Goal: Task Accomplishment & Management: Use online tool/utility

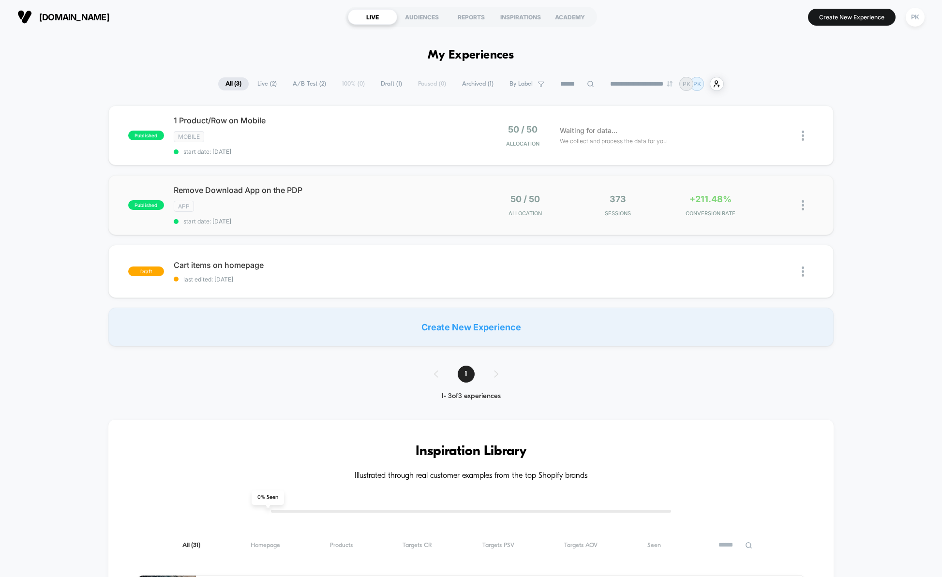
click at [378, 228] on div "published Remove Download App on the PDP App start date: 9/11/2025 50 / 50 Allo…" at bounding box center [470, 205] width 725 height 60
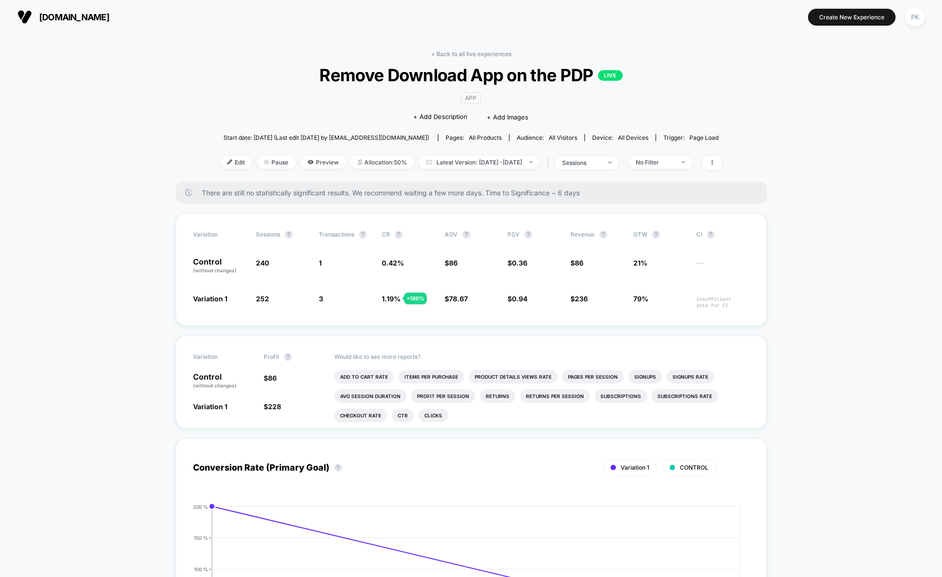
click at [464, 56] on link "< Back to all live experiences" at bounding box center [471, 53] width 80 height 7
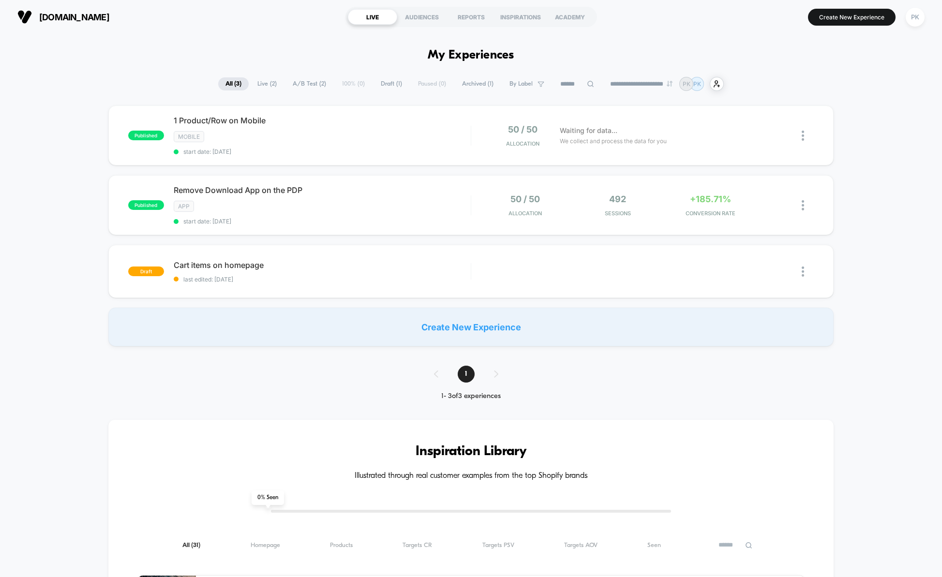
click at [866, 343] on div "published 1 Product/Row on Mobile Mobile start date: 9/12/2025 50 / 50 Allocati…" at bounding box center [471, 225] width 942 height 241
click at [376, 196] on div "Remove Download App on the PDP Click to edit experience details Click to edit e…" at bounding box center [322, 205] width 297 height 40
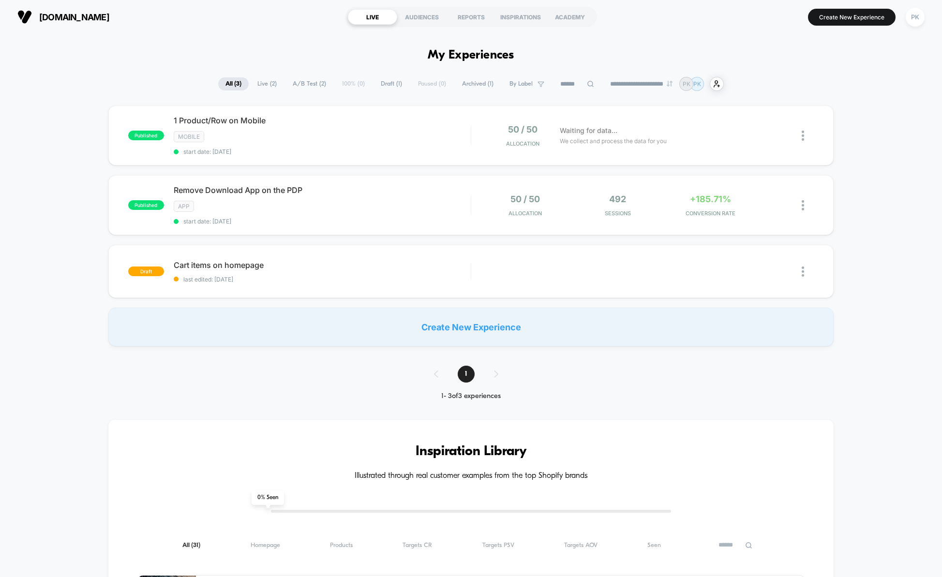
click at [665, 210] on div at bounding box center [650, 207] width 93 height 6
click at [430, 199] on div "Remove Download App on the PDP Click to edit experience details Click to edit e…" at bounding box center [322, 205] width 297 height 40
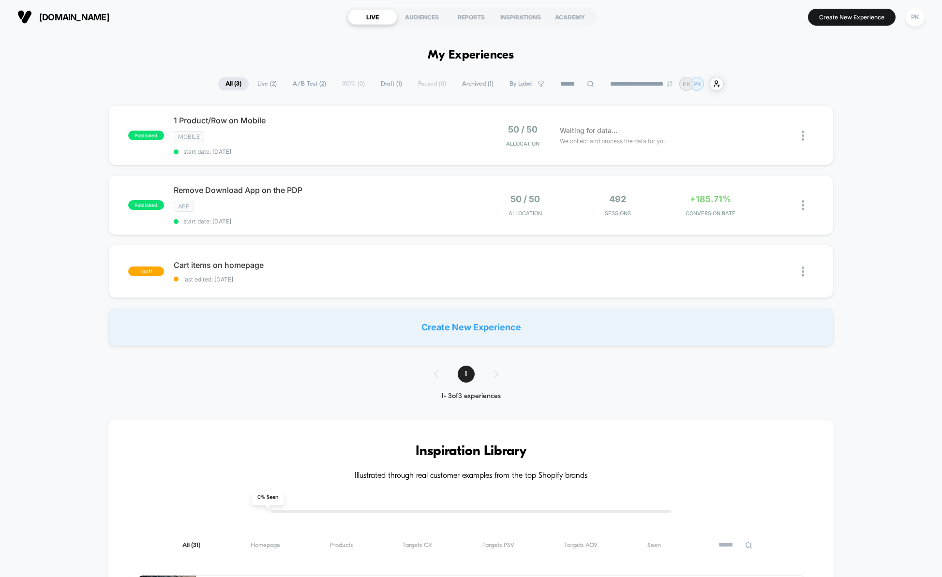
click at [864, 237] on div "published 1 Product/Row on Mobile Mobile start date: 9/12/2025 50 / 50 Allocati…" at bounding box center [471, 225] width 942 height 241
click at [404, 145] on div "1 Product/Row on Mobile Click to edit experience details Click to edit experien…" at bounding box center [322, 136] width 297 height 40
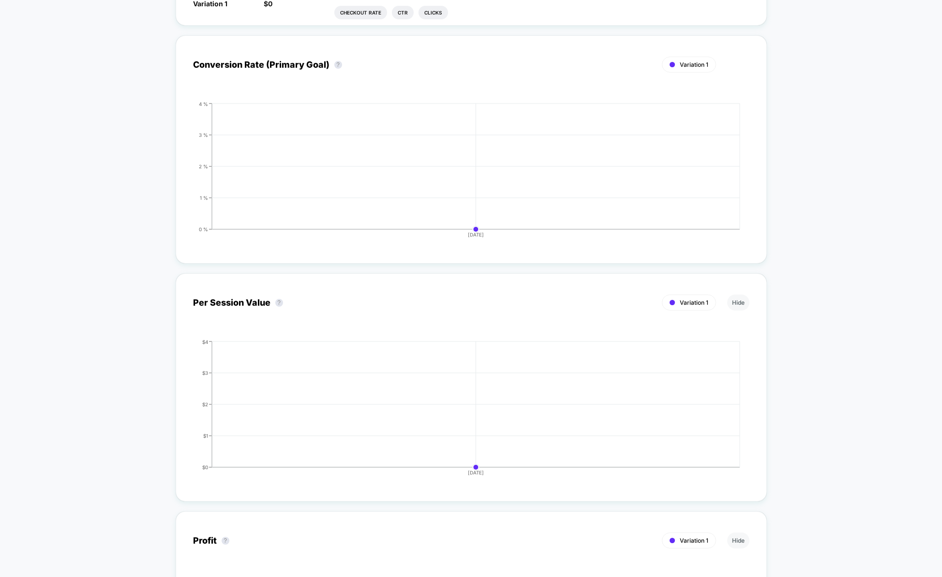
click at [824, 271] on div "< Back to all live experiences 1 Product/Row on Mobile LIVE Mobile Click to edi…" at bounding box center [471, 298] width 942 height 1334
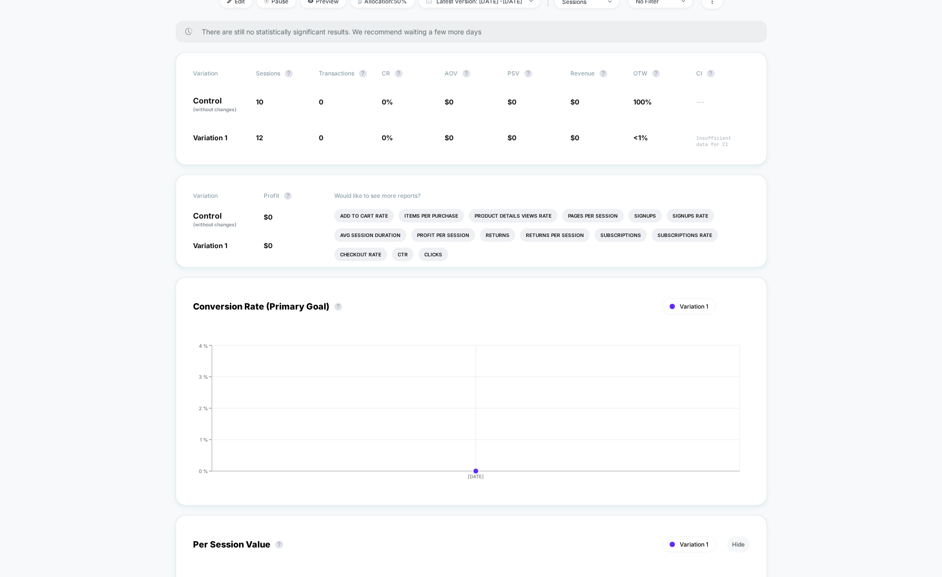
click at [824, 275] on div "< Back to all live experiences 1 Product/Row on Mobile LIVE Mobile Click to edi…" at bounding box center [471, 540] width 942 height 1334
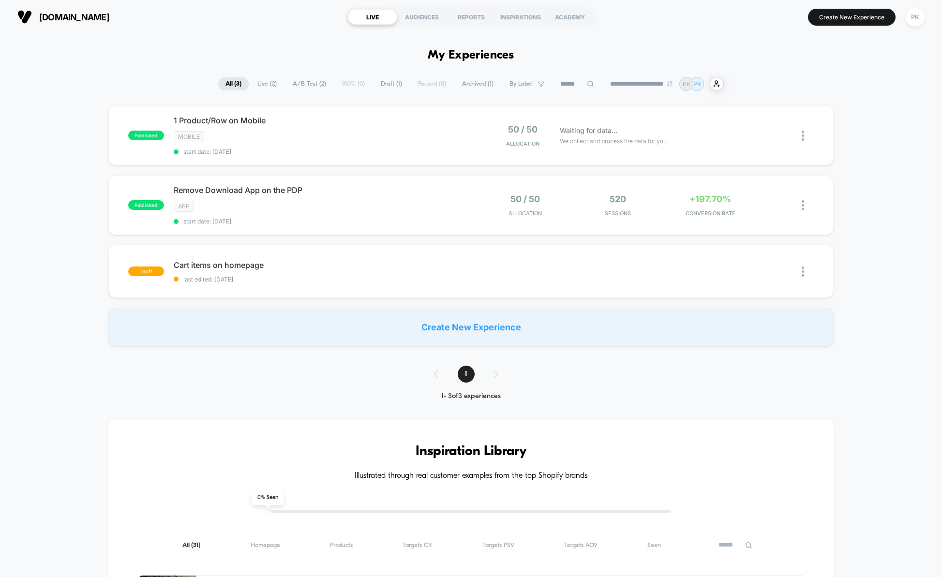
click at [824, 275] on div "draft Cart items on homepage last edited: 9/12/2025 Edit Duplicate Preview Start" at bounding box center [470, 271] width 725 height 53
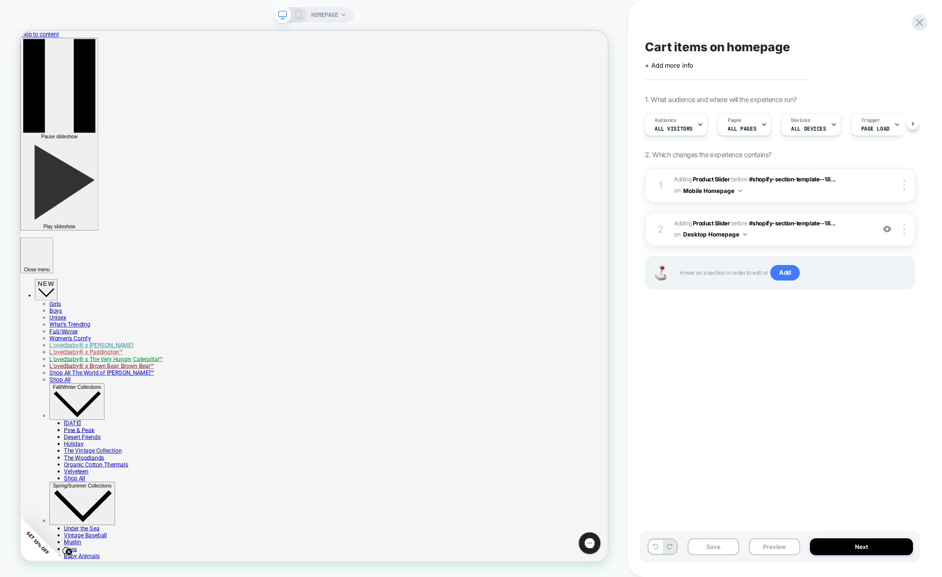
click at [778, 431] on div "Cart items on homepage Click to edit experience details + Add more info 1. What…" at bounding box center [780, 289] width 280 height 558
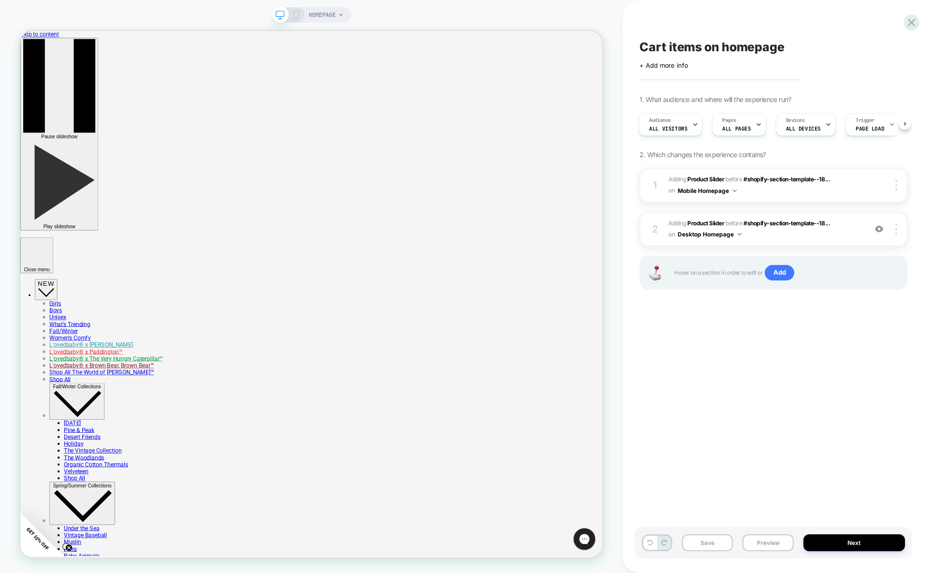
click at [666, 367] on div "Cart items on homepage Click to edit experience details + Add more info 1. What…" at bounding box center [774, 287] width 278 height 554
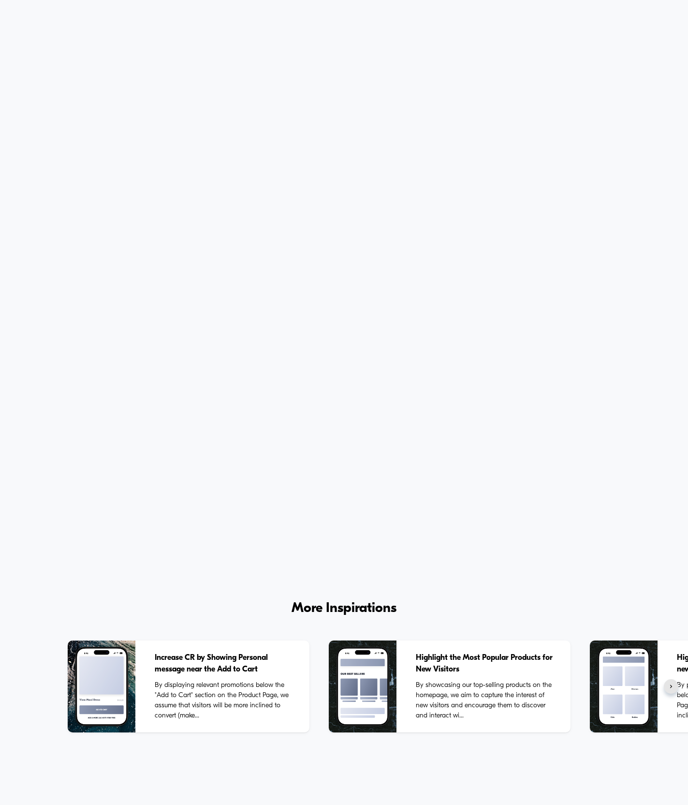
scroll to position [1909, 0]
